Goal: Task Accomplishment & Management: Manage account settings

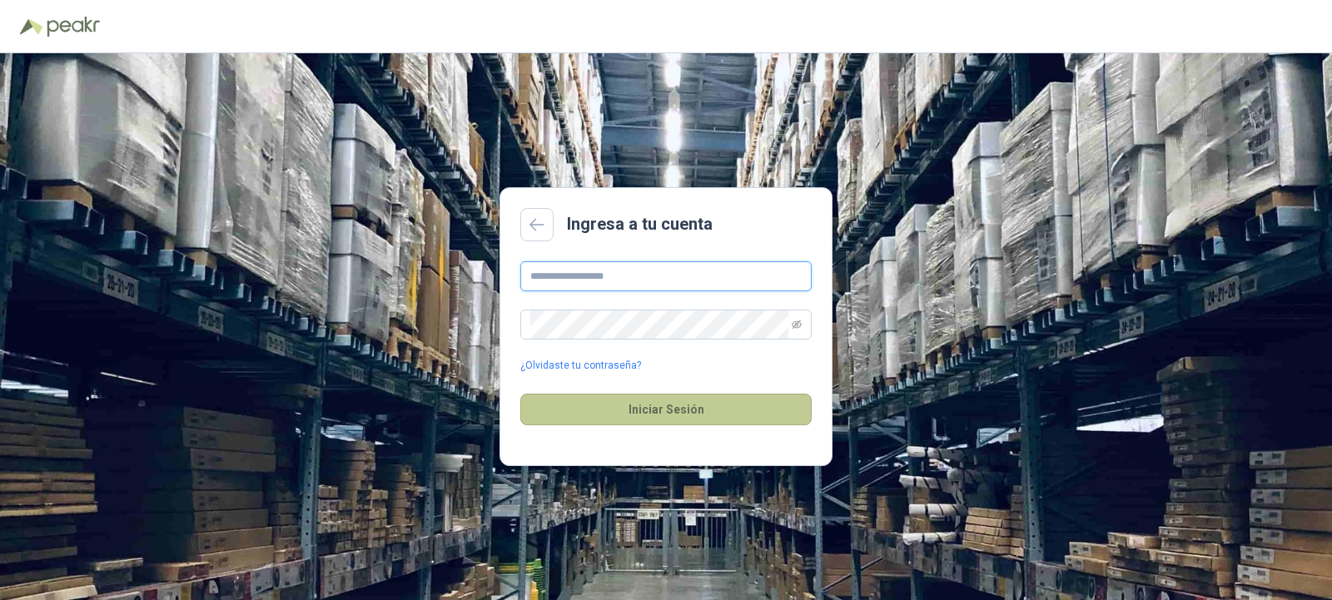
type input "**********"
click at [654, 400] on button "Iniciar Sesión" at bounding box center [665, 410] width 291 height 32
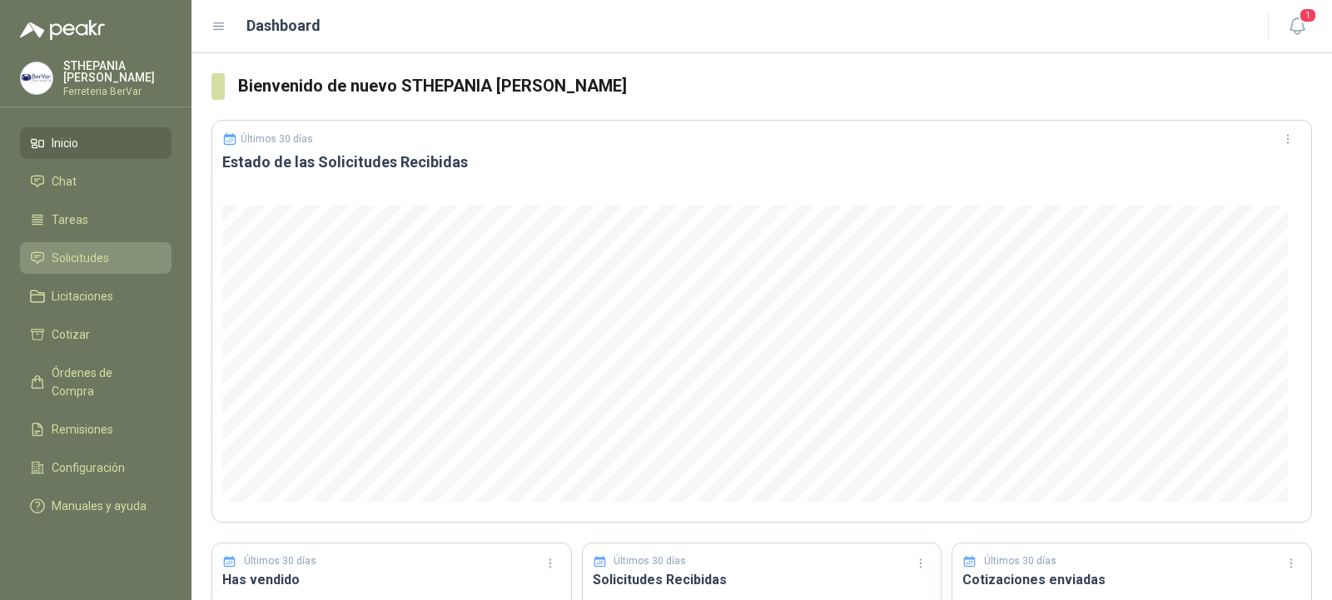
click at [117, 255] on li "Solicitudes" at bounding box center [95, 258] width 131 height 18
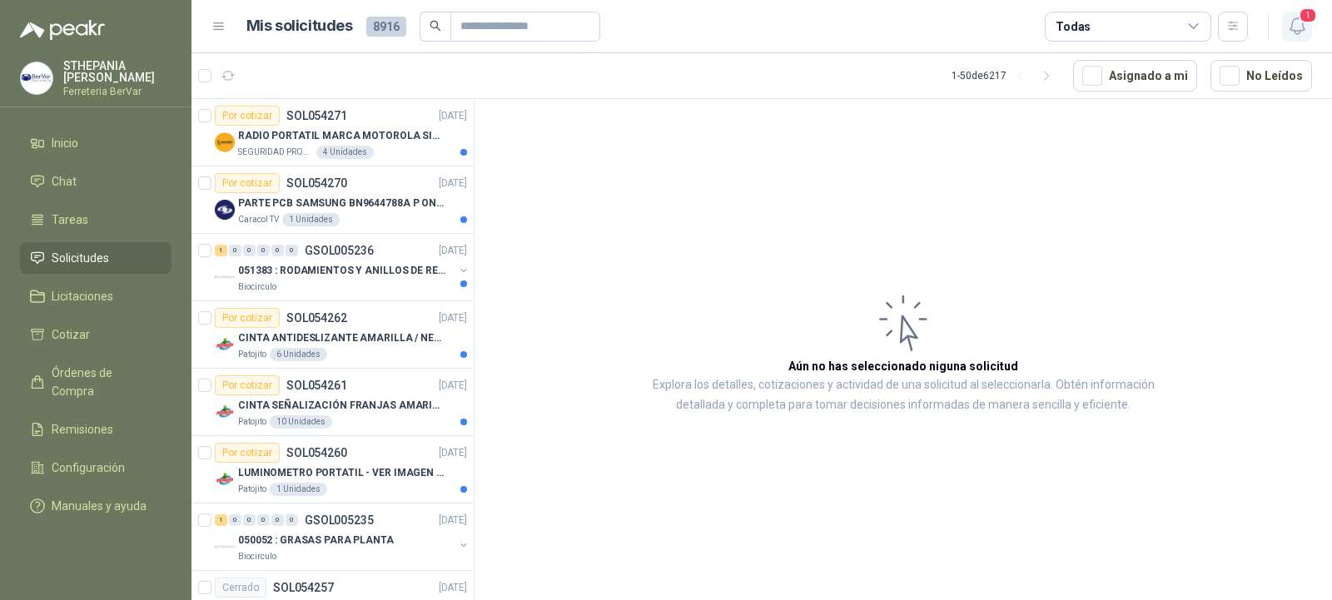
click at [1289, 27] on icon "button" at bounding box center [1297, 26] width 21 height 21
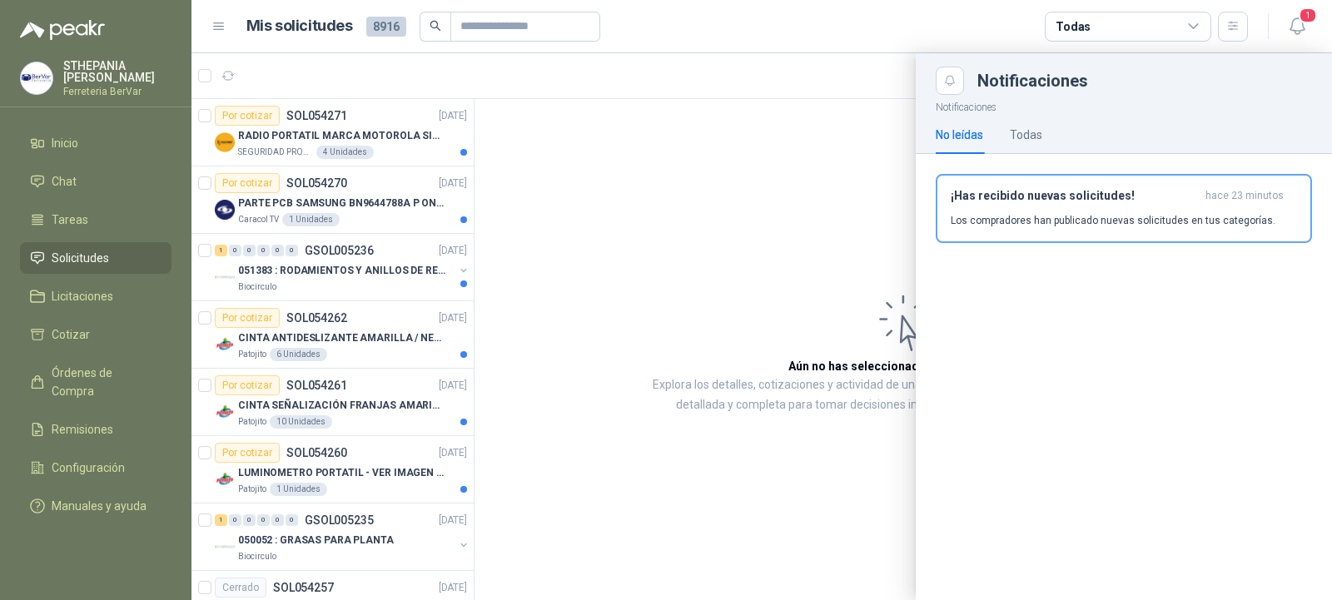
click at [800, 167] on div at bounding box center [761, 326] width 1140 height 547
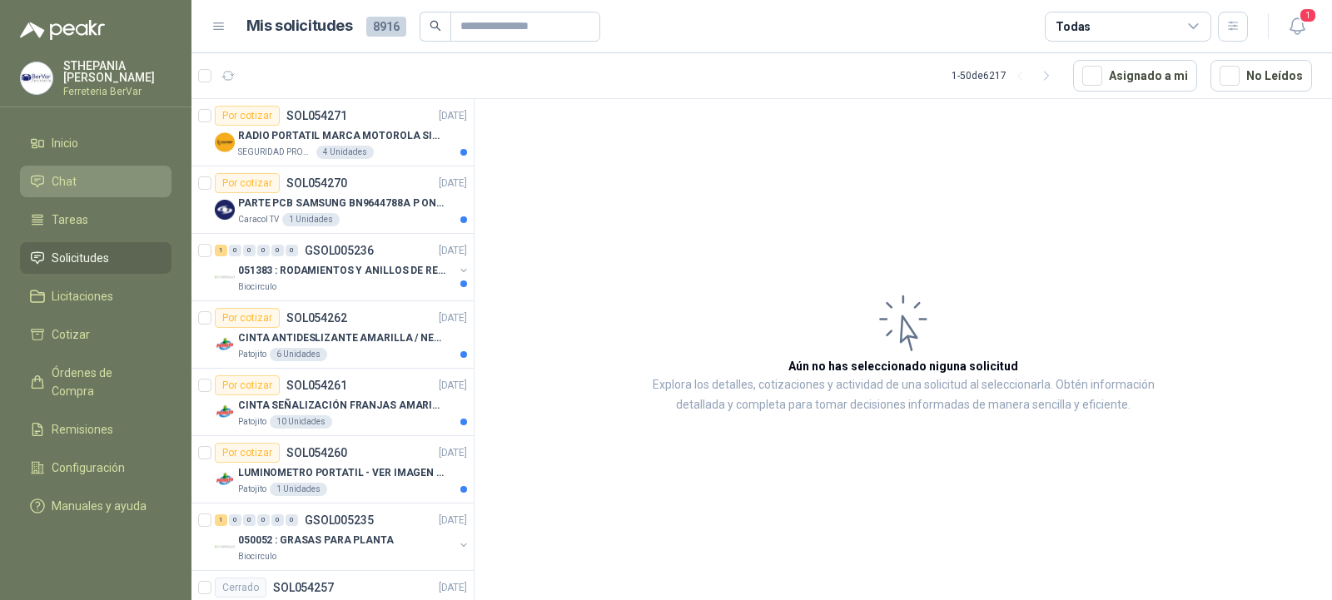
click at [70, 182] on span "Chat" at bounding box center [64, 181] width 25 height 18
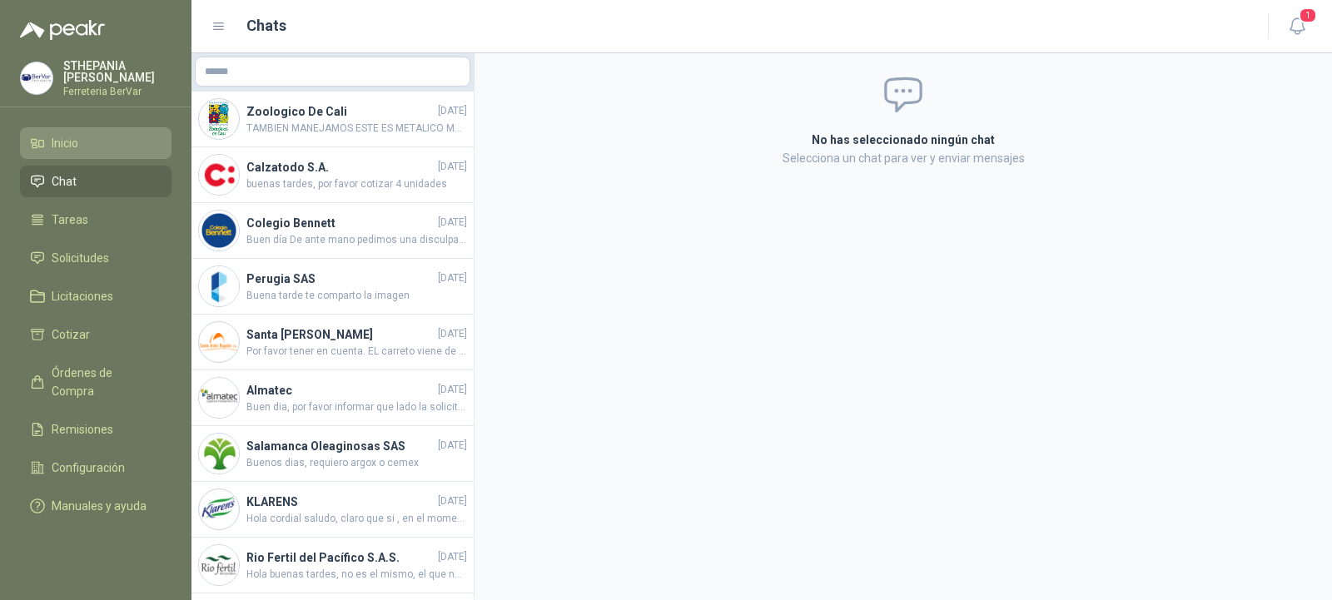
click at [119, 154] on link "Inicio" at bounding box center [95, 143] width 151 height 32
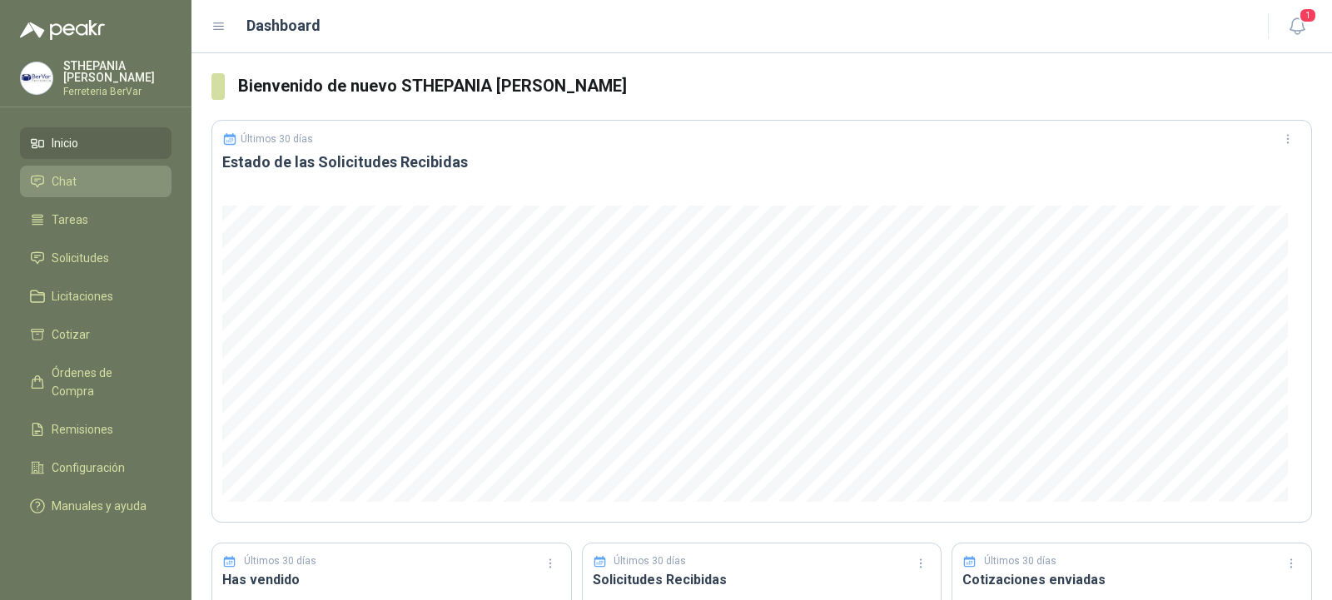
click at [131, 186] on li "Chat" at bounding box center [95, 181] width 131 height 18
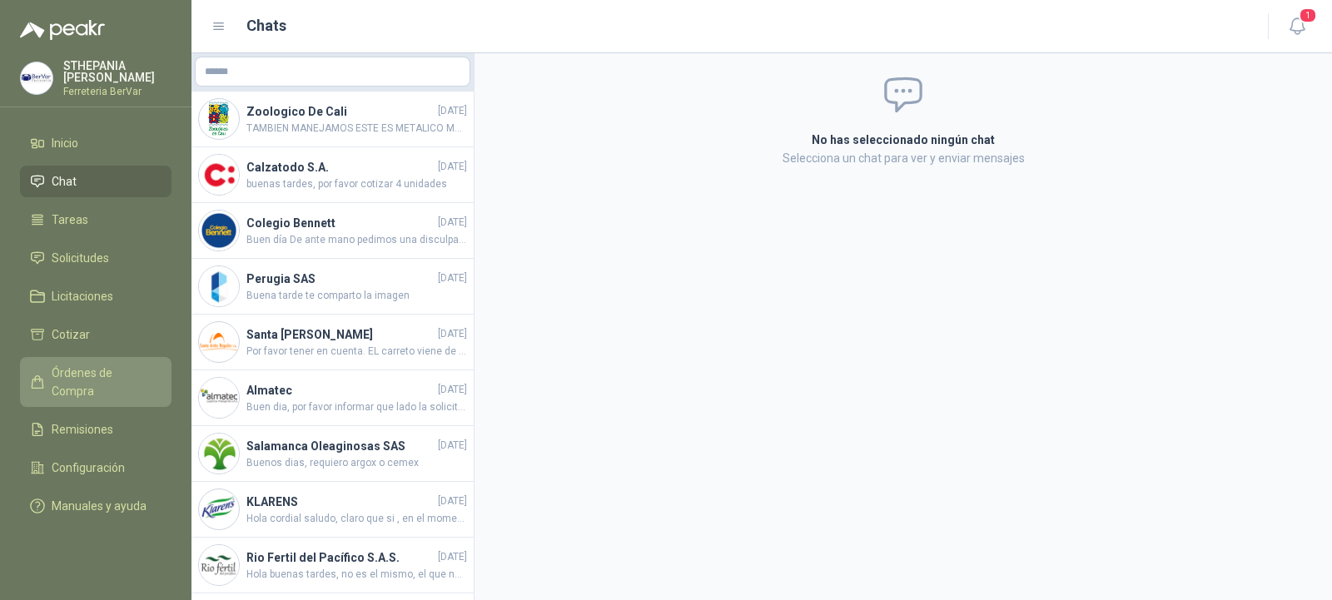
click at [112, 363] on link "Órdenes de Compra" at bounding box center [95, 382] width 151 height 50
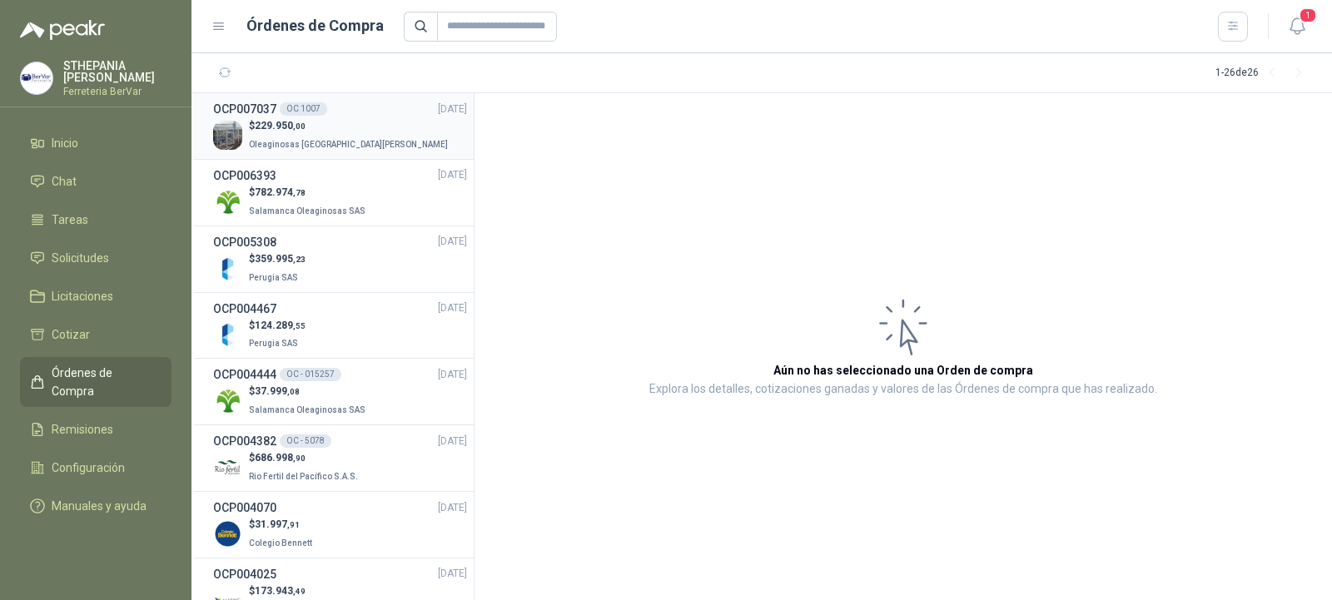
click at [388, 117] on div "OCP007037 OC 1007 [DATE]" at bounding box center [340, 109] width 254 height 18
